Goal: Find specific page/section: Find specific page/section

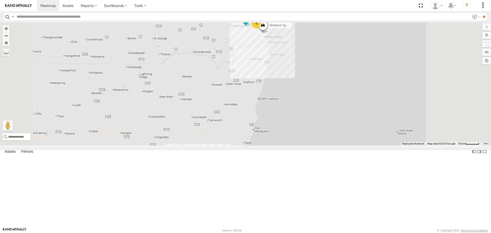
drag, startPoint x: 318, startPoint y: 79, endPoint x: 305, endPoint y: 115, distance: 38.8
click at [305, 115] on div "Squeak - Dark Green 3 4 Brisbane Spare - Ford Transit" at bounding box center [245, 84] width 491 height 123
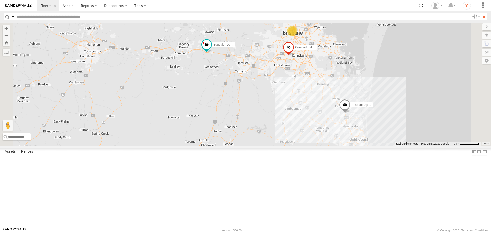
drag, startPoint x: 215, startPoint y: 106, endPoint x: 249, endPoint y: 108, distance: 34.0
click at [249, 108] on div "Squeak - Dark Green Brisbane Spare - Ford Transit 3 Crashed - Mint Green" at bounding box center [245, 84] width 491 height 123
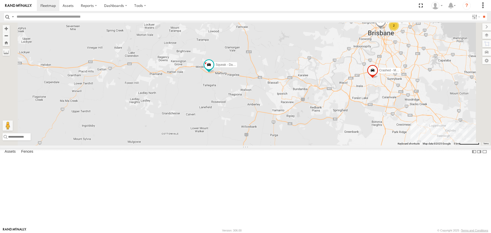
drag, startPoint x: 293, startPoint y: 47, endPoint x: 276, endPoint y: 80, distance: 37.5
click at [276, 80] on div "Squeak - Dark Green Brisbane Spare - Ford Transit Crashed - Mint Green [PERSON_…" at bounding box center [245, 84] width 491 height 123
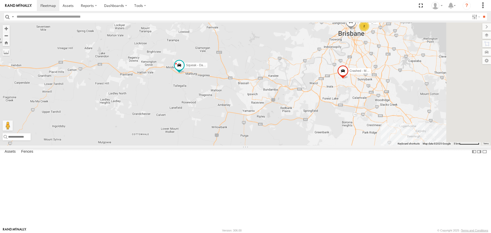
drag, startPoint x: 341, startPoint y: 138, endPoint x: 315, endPoint y: 135, distance: 25.8
click at [306, 139] on div "Squeak - Dark Green Brisbane Spare - Ford Transit Crashed - Mint Green [PERSON_…" at bounding box center [245, 84] width 491 height 123
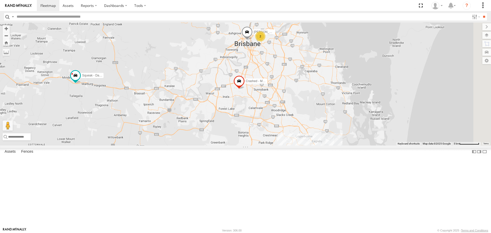
drag, startPoint x: 360, startPoint y: 119, endPoint x: 314, endPoint y: 111, distance: 46.0
click at [310, 129] on div "Squeak - Dark Green Brisbane Spare - Ford Transit Crashed - Mint Green [PERSON_…" at bounding box center [245, 84] width 491 height 123
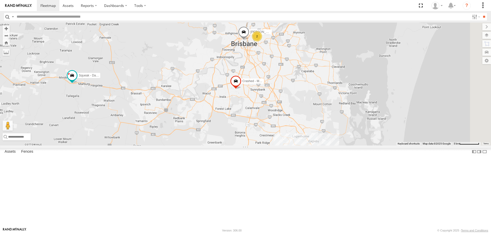
click at [262, 41] on div "2" at bounding box center [257, 36] width 10 height 10
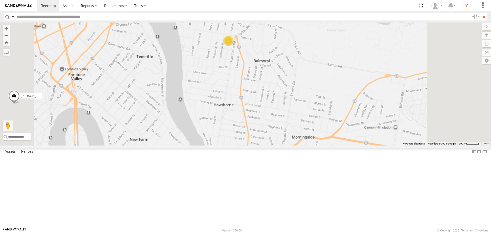
drag, startPoint x: 357, startPoint y: 161, endPoint x: 306, endPoint y: 101, distance: 78.6
click at [306, 81] on div "Squeak - Dark Green Brisbane Spare - Ford Transit Crashed - Mint Green [PERSON_…" at bounding box center [245, 84] width 491 height 123
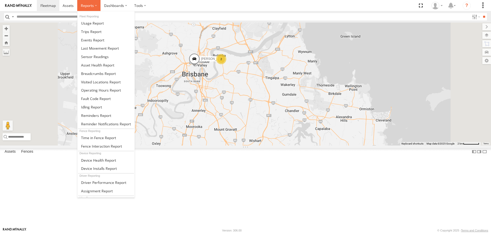
drag, startPoint x: 93, startPoint y: 6, endPoint x: 97, endPoint y: 12, distance: 7.2
click at [93, 6] on span at bounding box center [87, 5] width 13 height 5
click at [102, 33] on link at bounding box center [105, 31] width 57 height 8
